Goal: Information Seeking & Learning: Learn about a topic

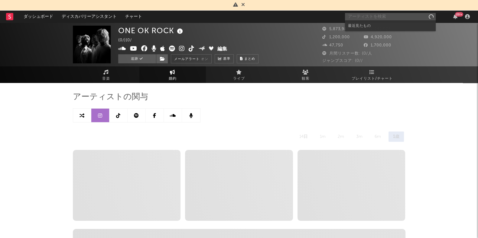
click at [390, 16] on input "text" at bounding box center [390, 17] width 91 height 8
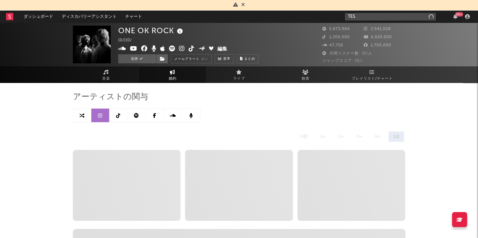
type input "TEST"
select select "6m"
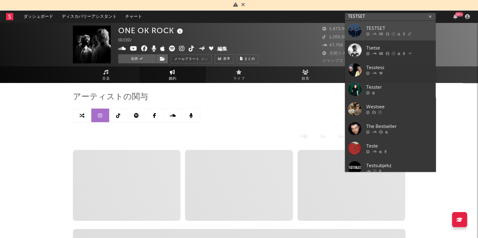
type input "TESTSET"
click at [387, 29] on div "TESTSET" at bounding box center [399, 28] width 66 height 7
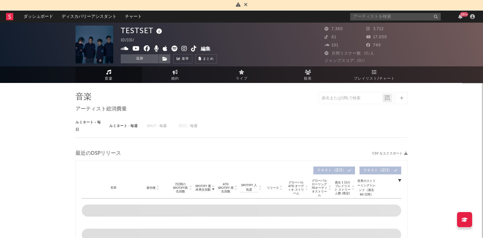
select select "6m"
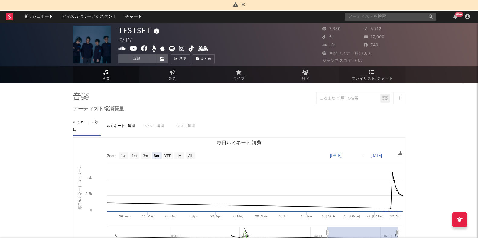
click at [372, 75] on link "プレイリスト/チャート" at bounding box center [372, 74] width 66 height 17
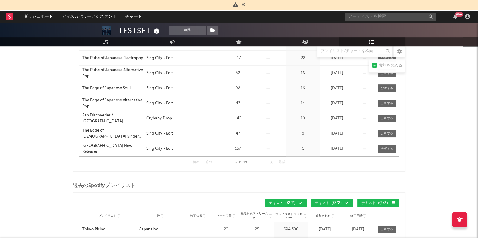
scroll to position [378, 0]
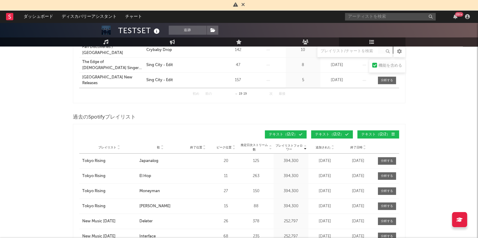
click at [160, 148] on icon at bounding box center [161, 149] width 3 height 2
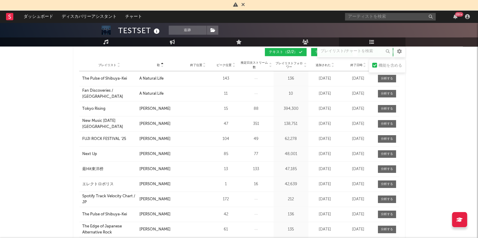
scroll to position [453, 0]
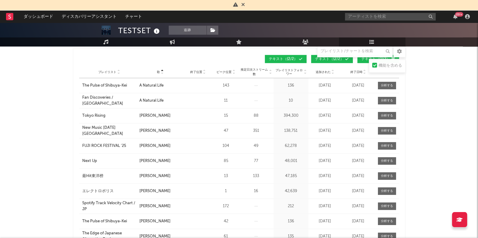
click at [118, 72] on icon at bounding box center [118, 73] width 3 height 2
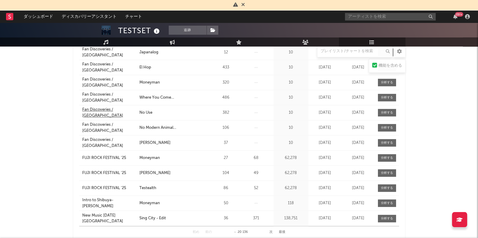
scroll to position [646, 0]
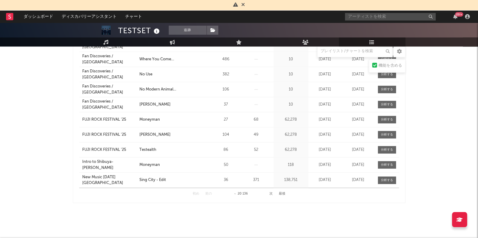
click at [272, 192] on button "次" at bounding box center [270, 193] width 3 height 3
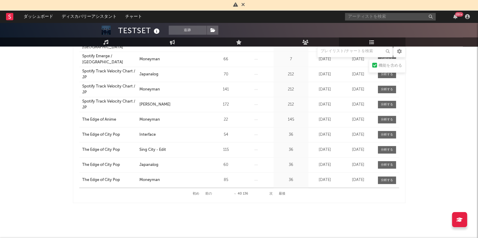
click at [210, 193] on button "前の" at bounding box center [208, 193] width 7 height 3
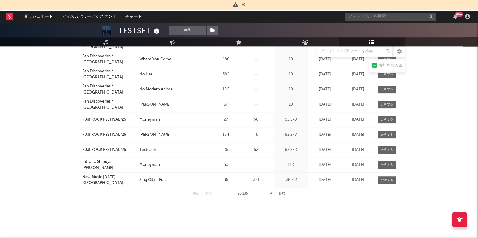
click at [270, 193] on button "次" at bounding box center [270, 193] width 3 height 3
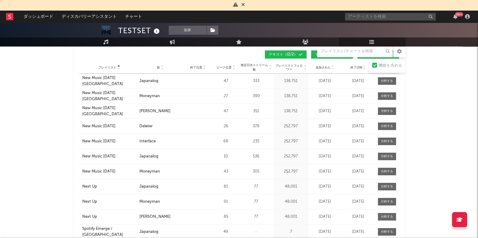
scroll to position [457, 0]
